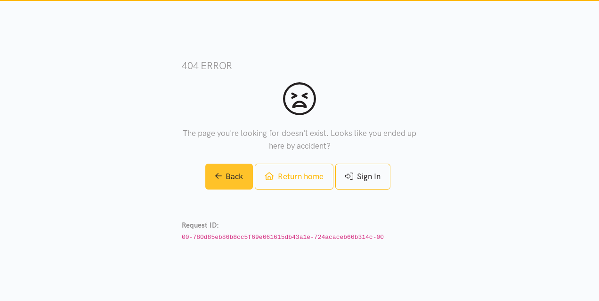
click at [225, 168] on link "Back" at bounding box center [229, 177] width 48 height 26
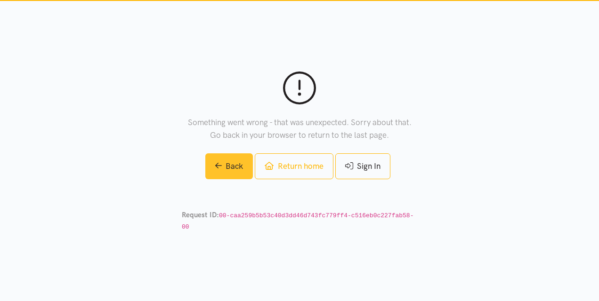
click at [224, 168] on link "Back" at bounding box center [229, 166] width 48 height 26
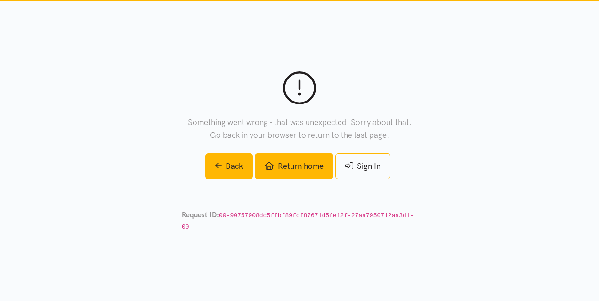
click at [280, 172] on link "Return home" at bounding box center [294, 166] width 78 height 26
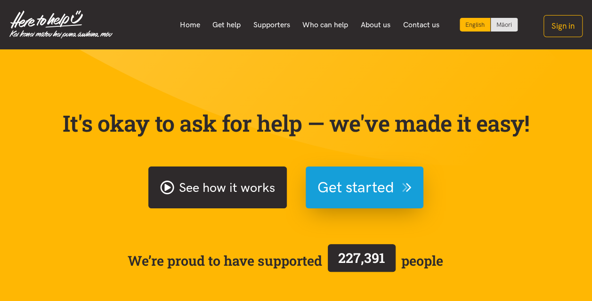
click at [188, 194] on link "See how it works" at bounding box center [217, 188] width 138 height 42
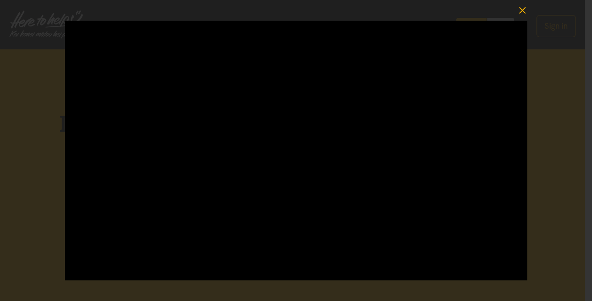
click at [524, 9] on icon "button" at bounding box center [522, 10] width 13 height 13
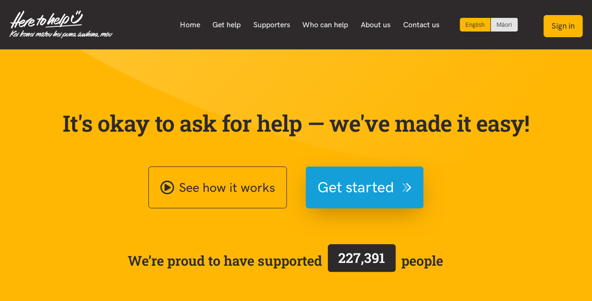
click at [559, 18] on button "Sign in" at bounding box center [562, 26] width 39 height 22
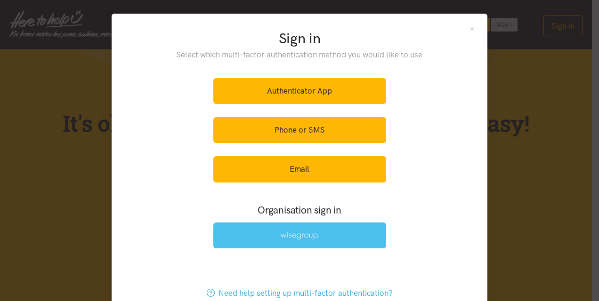
click at [296, 230] on link at bounding box center [299, 236] width 173 height 26
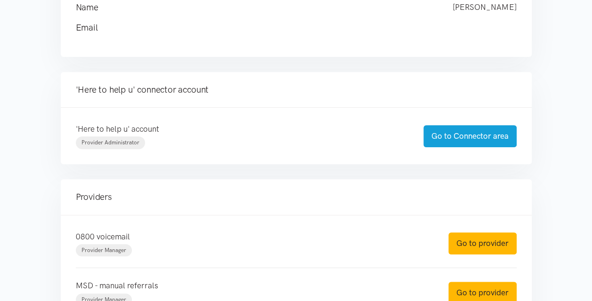
scroll to position [237, 0]
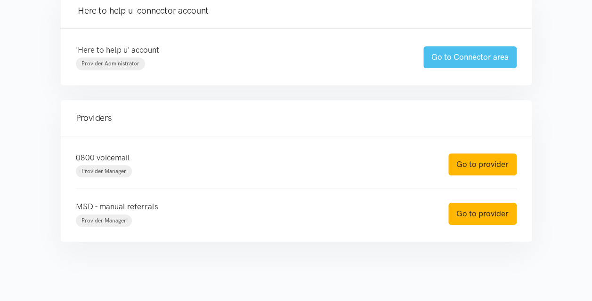
click at [467, 50] on link "Go to Connector area" at bounding box center [469, 57] width 93 height 22
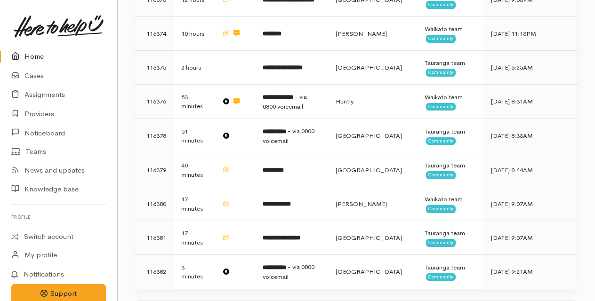
scroll to position [861, 0]
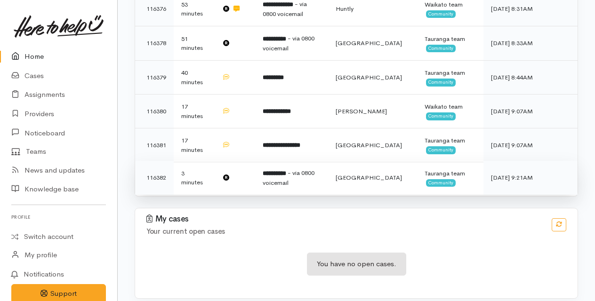
click at [261, 167] on td "**********" at bounding box center [291, 178] width 73 height 34
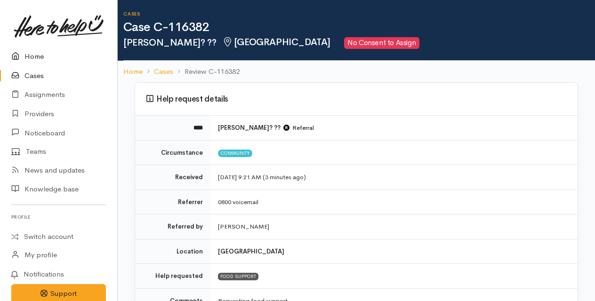
click at [34, 51] on link "Home" at bounding box center [58, 56] width 117 height 19
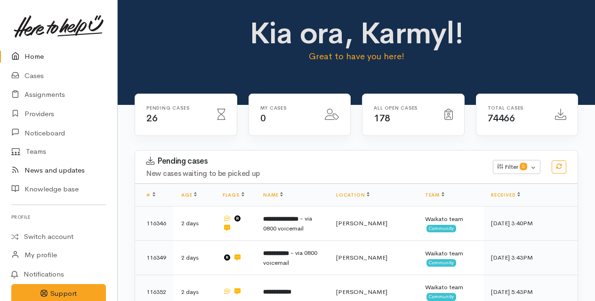
scroll to position [38, 0]
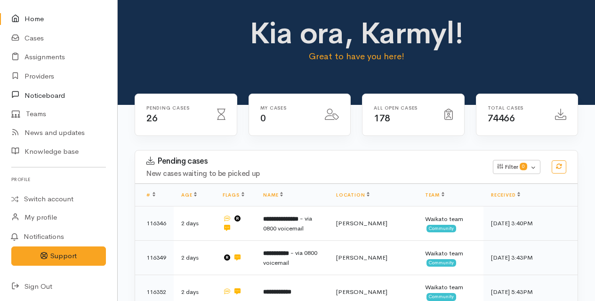
click at [51, 94] on link "Noticeboard" at bounding box center [58, 95] width 117 height 19
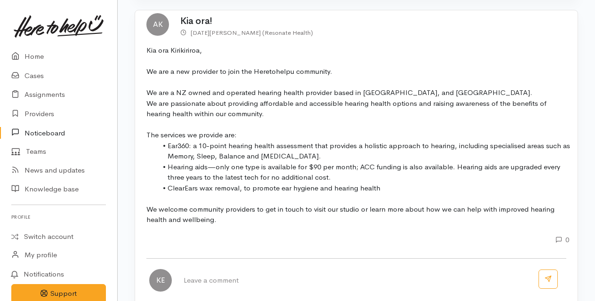
scroll to position [747, 0]
click at [48, 115] on link "Providers" at bounding box center [58, 114] width 117 height 19
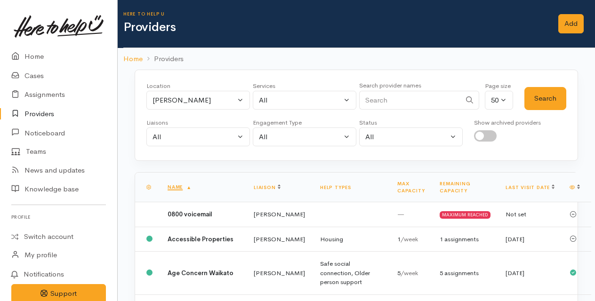
click at [417, 99] on input "Search" at bounding box center [410, 100] width 102 height 19
click at [553, 99] on button "Search" at bounding box center [545, 98] width 42 height 23
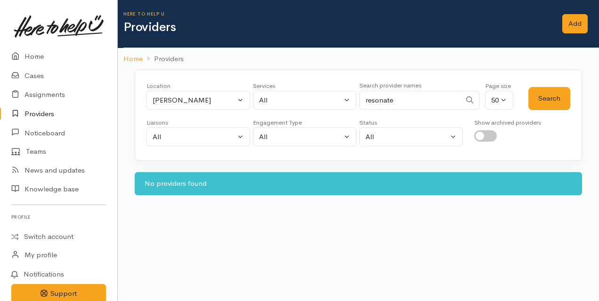
click at [390, 104] on input "resonate" at bounding box center [410, 100] width 102 height 19
drag, startPoint x: 429, startPoint y: 98, endPoint x: 299, endPoint y: 105, distance: 129.6
click at [299, 105] on div "Location All Tauranga Eastern Bay of Plenty - other Kawerau Ōhope Ōpōtiki Whaka…" at bounding box center [337, 98] width 382 height 34
type input "aimee"
click at [562, 90] on button "Search" at bounding box center [549, 98] width 42 height 23
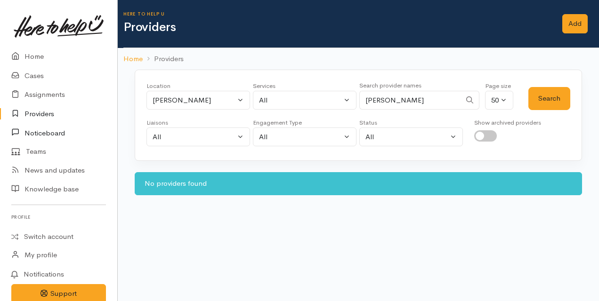
click at [48, 136] on link "Noticeboard" at bounding box center [58, 132] width 117 height 19
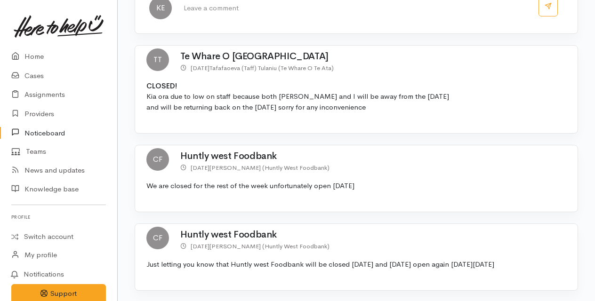
scroll to position [1389, 0]
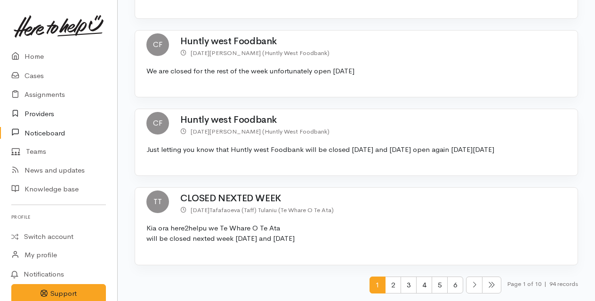
click at [49, 111] on link "Providers" at bounding box center [58, 114] width 117 height 19
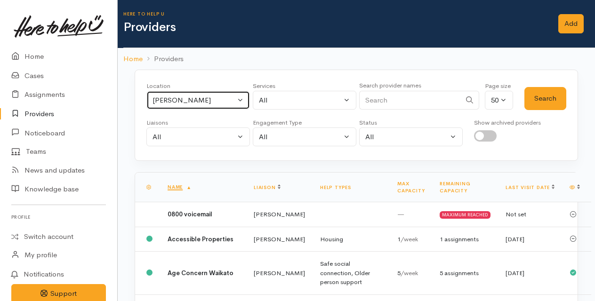
click at [202, 97] on div "[PERSON_NAME]" at bounding box center [194, 100] width 83 height 11
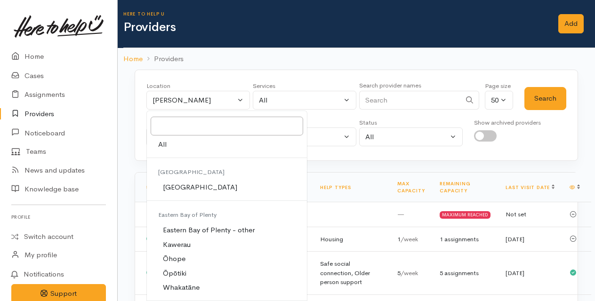
click at [188, 149] on link "All" at bounding box center [227, 144] width 160 height 15
select select "-1"
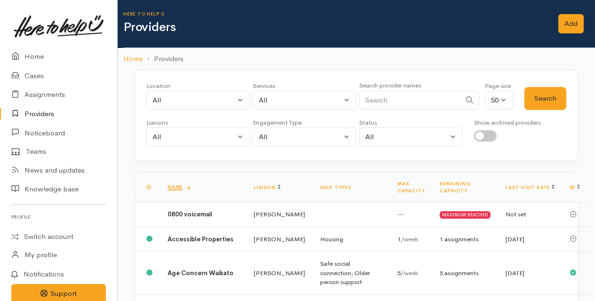
click at [408, 99] on input "Search" at bounding box center [410, 100] width 102 height 19
type input "resonate"
click at [541, 95] on button "Search" at bounding box center [545, 98] width 42 height 23
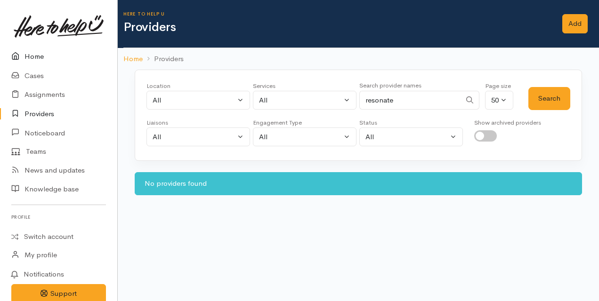
click at [70, 55] on link "Home" at bounding box center [58, 56] width 117 height 19
